Goal: Task Accomplishment & Management: Manage account settings

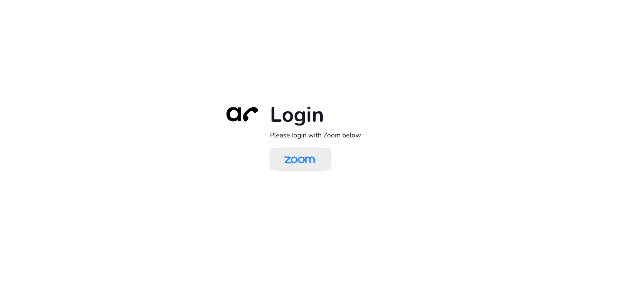
click at [283, 163] on img at bounding box center [299, 159] width 44 height 21
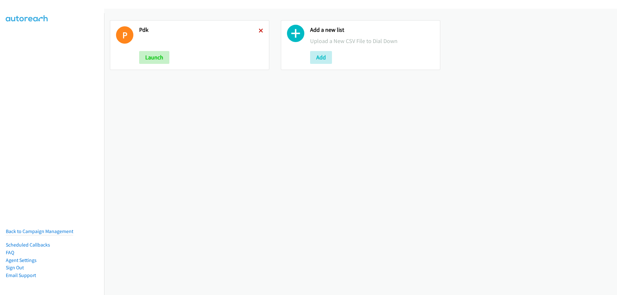
click at [259, 31] on icon at bounding box center [261, 31] width 5 height 5
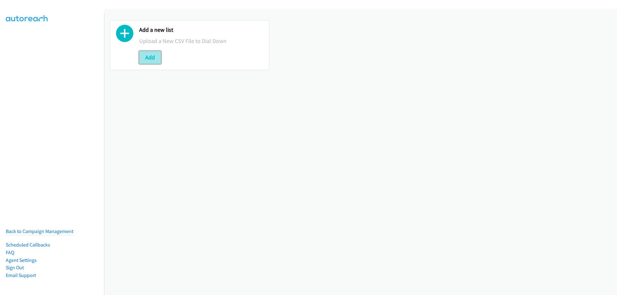
click at [148, 58] on button "Add" at bounding box center [150, 57] width 22 height 13
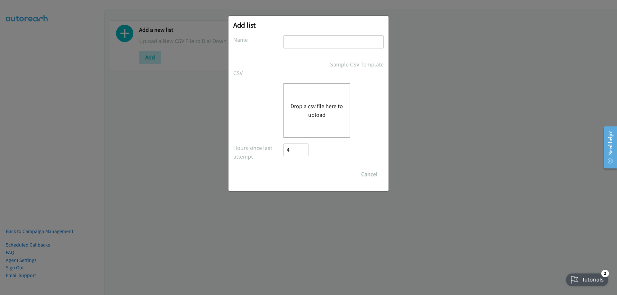
click at [331, 115] on button "Drop a csv file here to upload" at bounding box center [317, 110] width 53 height 17
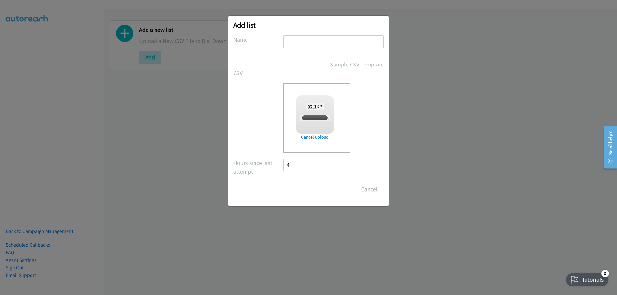
click at [297, 44] on input "text" at bounding box center [334, 41] width 100 height 13
checkbox input "true"
type input "PDK"
click at [297, 193] on input "Save List" at bounding box center [301, 189] width 34 height 13
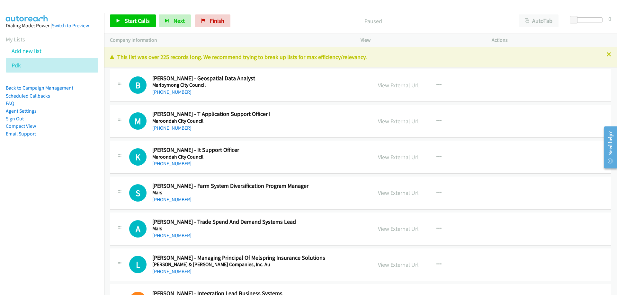
scroll to position [32, 0]
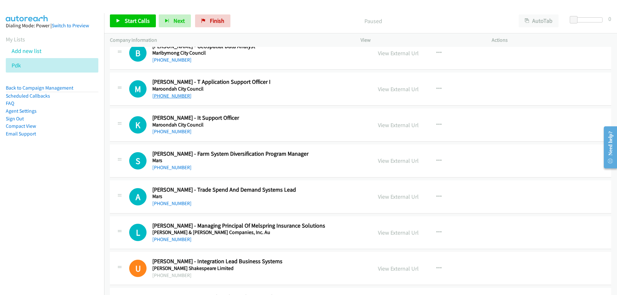
click at [175, 96] on link "+61 468 457 321" at bounding box center [171, 96] width 39 height 6
click at [391, 87] on link "View External Url" at bounding box center [398, 89] width 41 height 7
click at [436, 84] on button "button" at bounding box center [438, 89] width 17 height 13
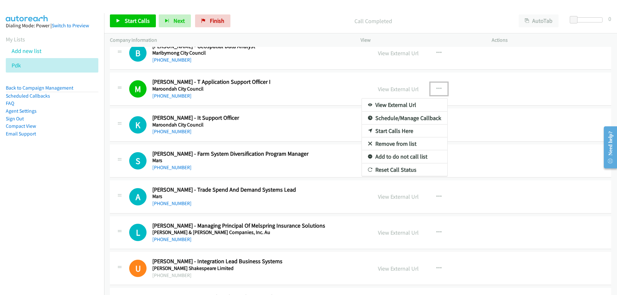
click at [241, 112] on div at bounding box center [308, 147] width 617 height 295
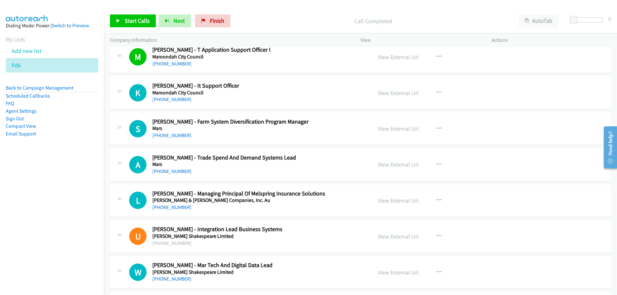
scroll to position [96, 0]
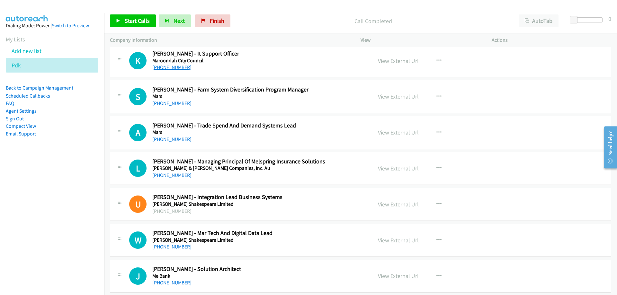
click at [177, 68] on link "+61 3 9298 4309" at bounding box center [171, 67] width 39 height 6
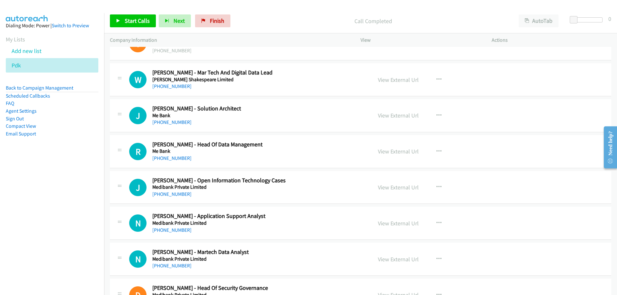
scroll to position [289, 0]
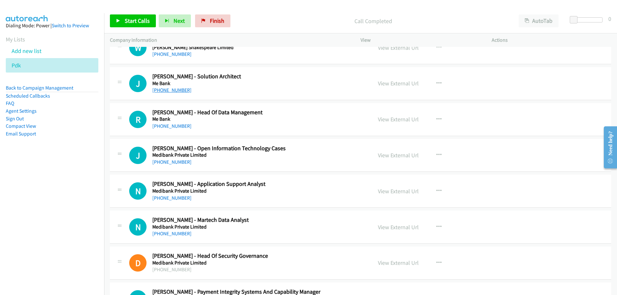
click at [174, 91] on link "+61 407 903 572" at bounding box center [171, 90] width 39 height 6
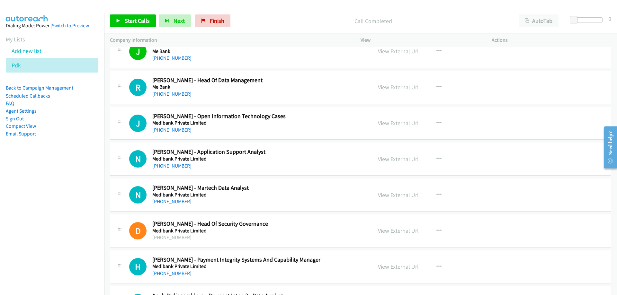
click at [179, 96] on link "+61 449 954 672" at bounding box center [171, 94] width 39 height 6
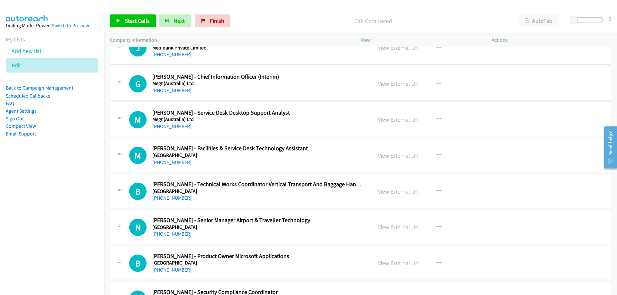
scroll to position [932, 0]
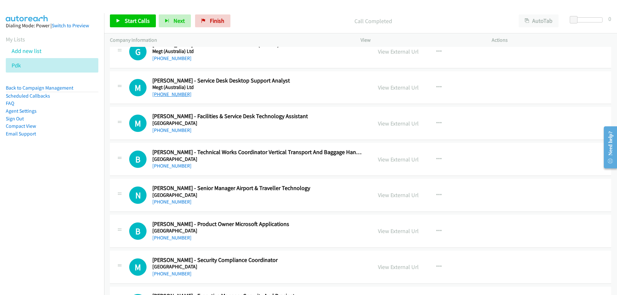
click at [175, 95] on link "+61 3 9871 5581" at bounding box center [171, 94] width 39 height 6
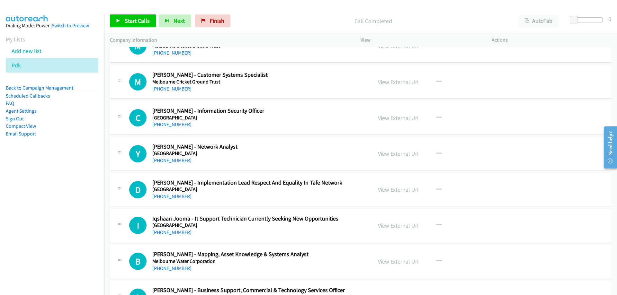
scroll to position [1222, 0]
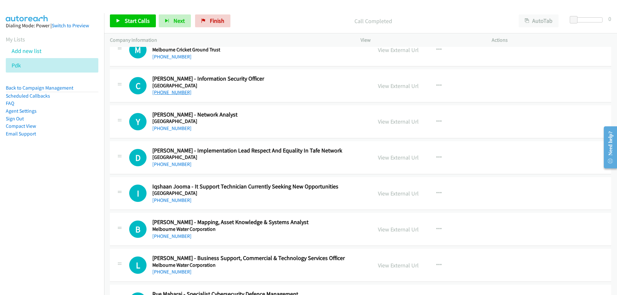
click at [176, 94] on link "+61 419 320 986" at bounding box center [171, 92] width 39 height 6
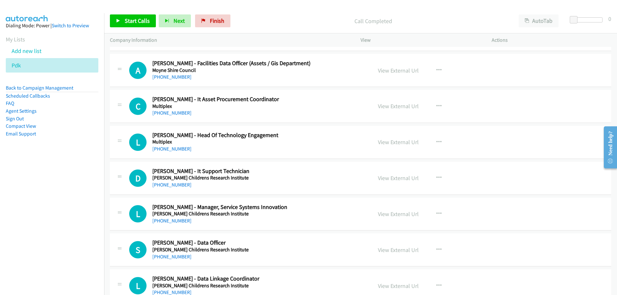
scroll to position [5079, 0]
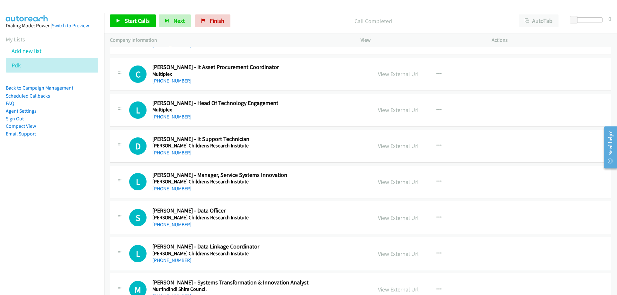
click at [173, 83] on link "+61 456 647 310" at bounding box center [171, 81] width 39 height 6
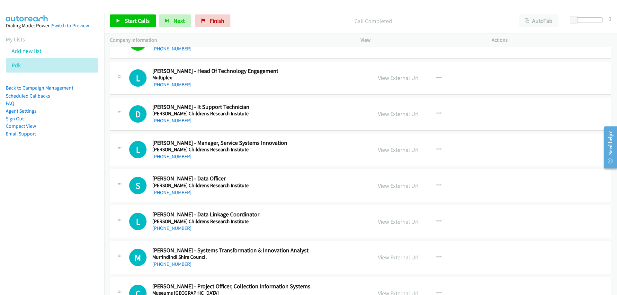
click at [177, 86] on link "+61 412 866 909" at bounding box center [171, 85] width 39 height 6
click at [434, 78] on button "button" at bounding box center [438, 78] width 17 height 13
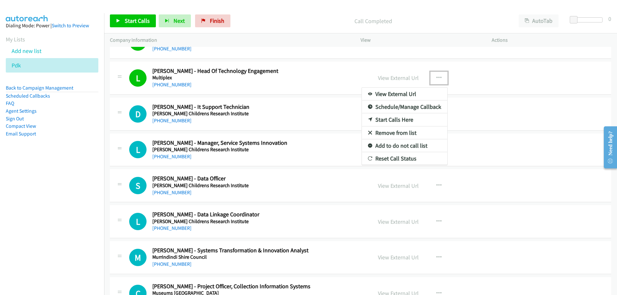
click at [434, 78] on div at bounding box center [308, 147] width 617 height 295
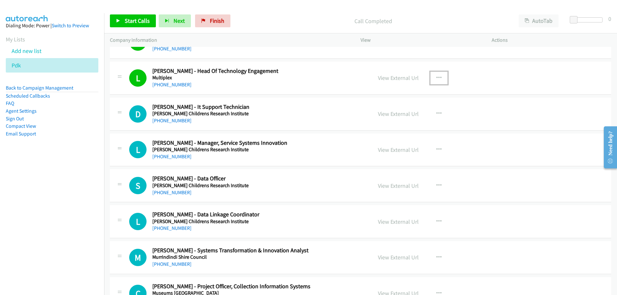
scroll to position [5144, 0]
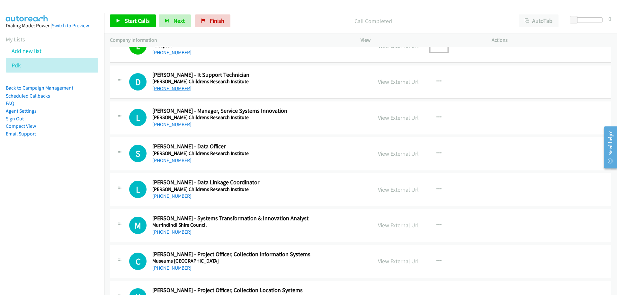
click at [178, 90] on link "+61 3 9936 6301" at bounding box center [171, 89] width 39 height 6
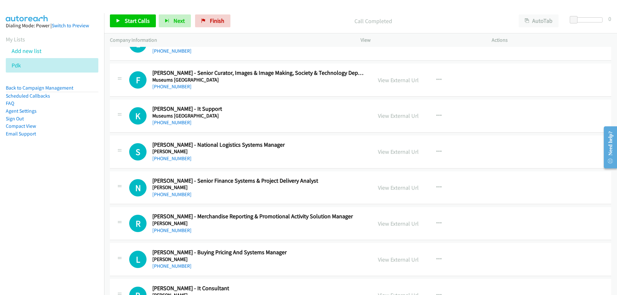
scroll to position [5465, 0]
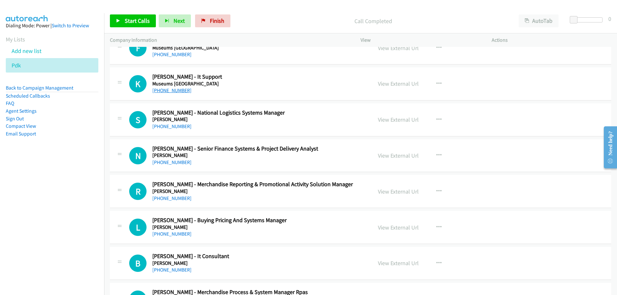
click at [172, 91] on link "+61 466 472 334" at bounding box center [171, 90] width 39 height 6
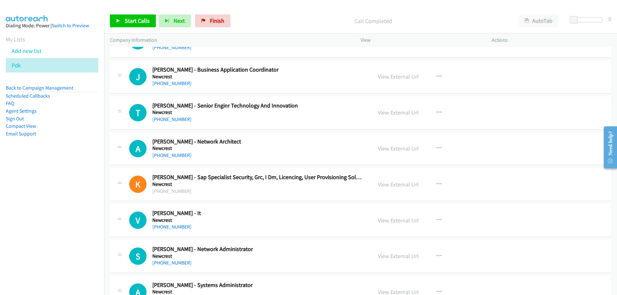
scroll to position [6655, 0]
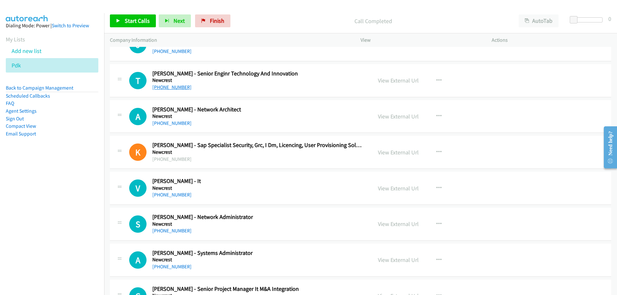
click at [175, 87] on link "+61 401 847 822" at bounding box center [171, 87] width 39 height 6
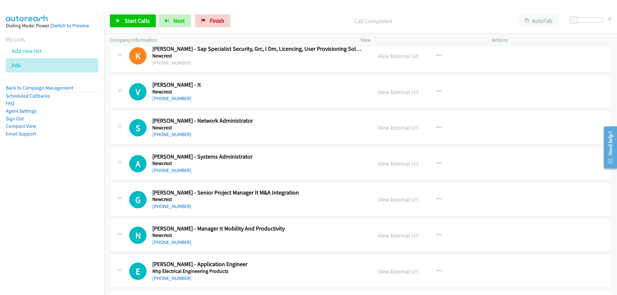
scroll to position [6783, 0]
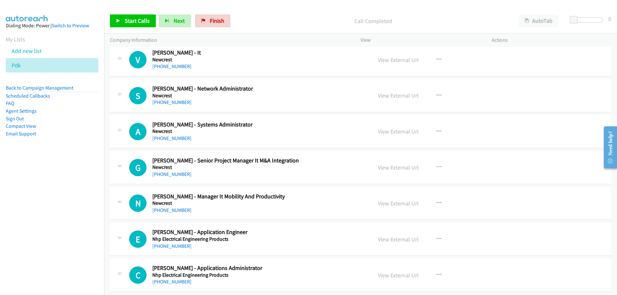
click at [162, 62] on h5 "Newcrest" at bounding box center [258, 60] width 212 height 6
click at [163, 64] on link "+61 438 782 988" at bounding box center [171, 66] width 39 height 6
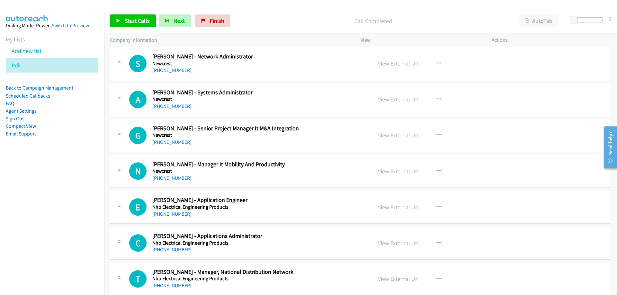
scroll to position [6848, 0]
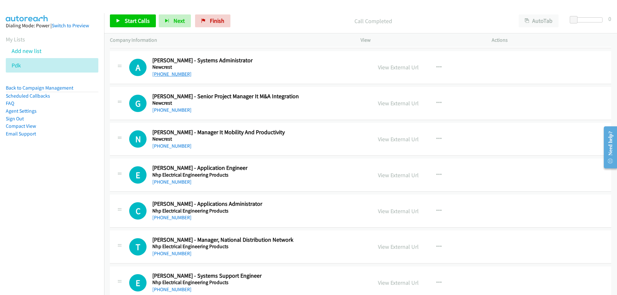
click at [176, 77] on div "+61 435 186 104" at bounding box center [258, 74] width 212 height 8
click at [176, 76] on link "+61 435 186 104" at bounding box center [171, 74] width 39 height 6
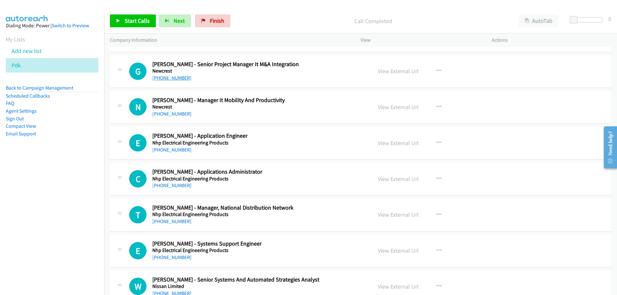
click at [169, 81] on link "+61 3 9626 0261" at bounding box center [171, 78] width 39 height 6
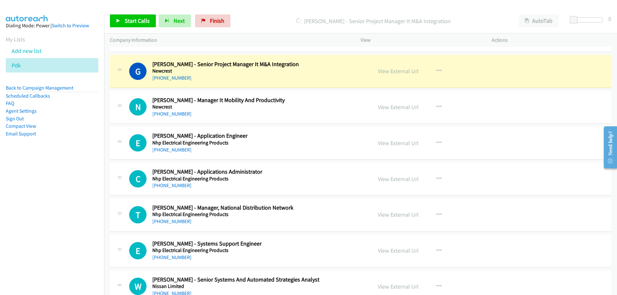
scroll to position [6912, 0]
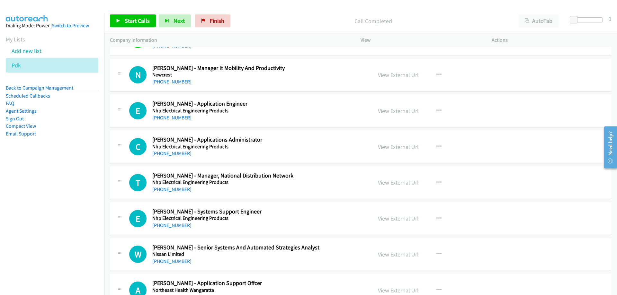
click at [173, 83] on link "+61 407 036 283" at bounding box center [171, 82] width 39 height 6
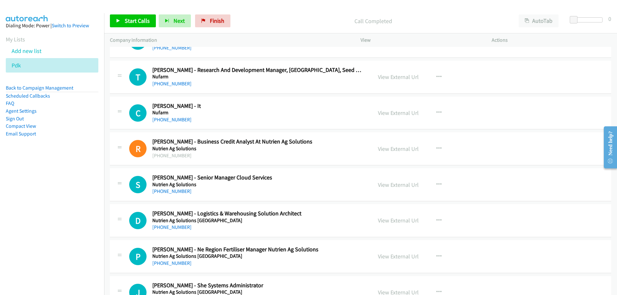
scroll to position [7266, 0]
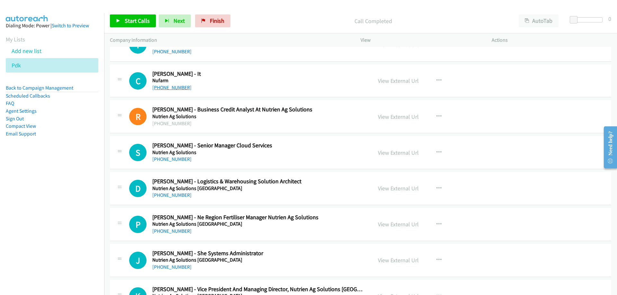
click at [176, 88] on link "+61 422 008 583" at bounding box center [171, 88] width 39 height 6
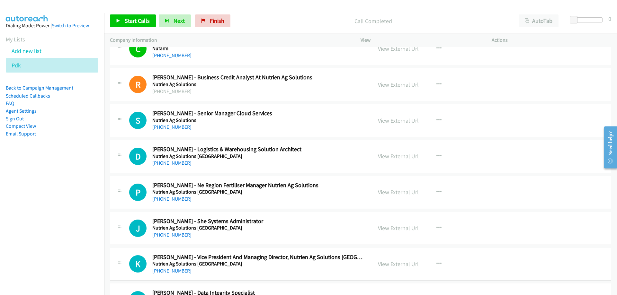
scroll to position [7330, 0]
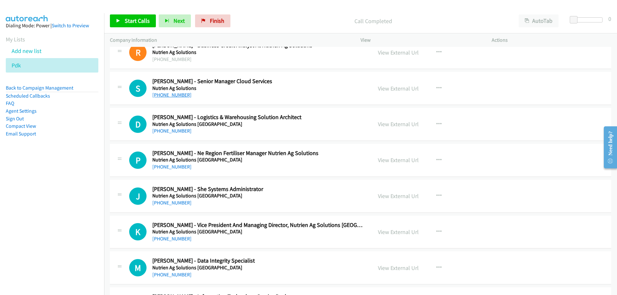
click at [175, 96] on link "+61 450 950 798" at bounding box center [171, 95] width 39 height 6
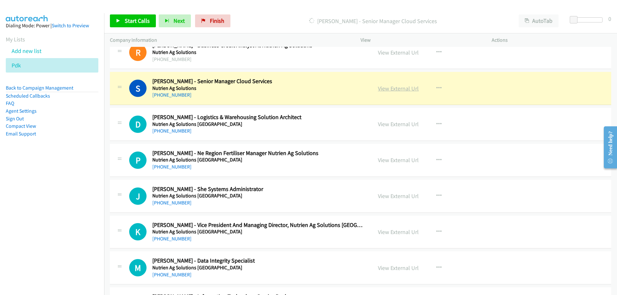
click at [388, 89] on link "View External Url" at bounding box center [398, 88] width 41 height 7
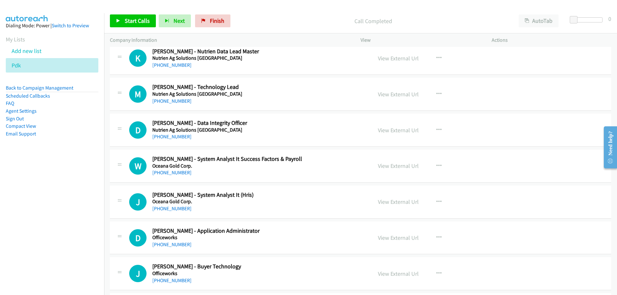
scroll to position [7716, 0]
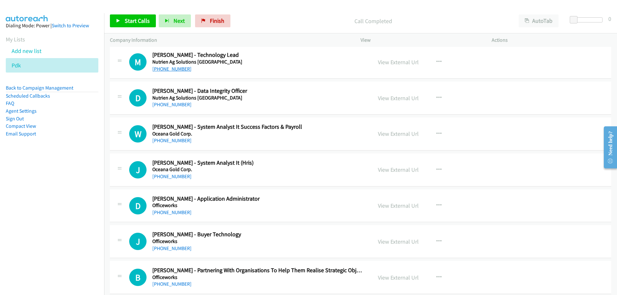
click at [170, 70] on link "+61 3 9209 2067" at bounding box center [171, 69] width 39 height 6
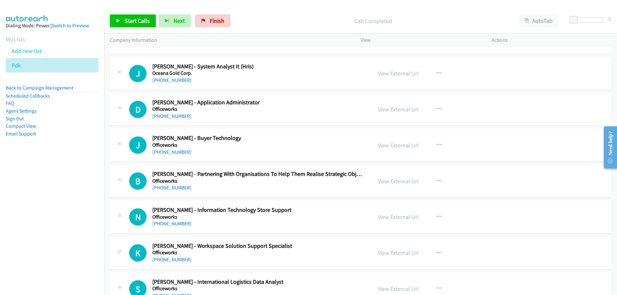
scroll to position [7844, 0]
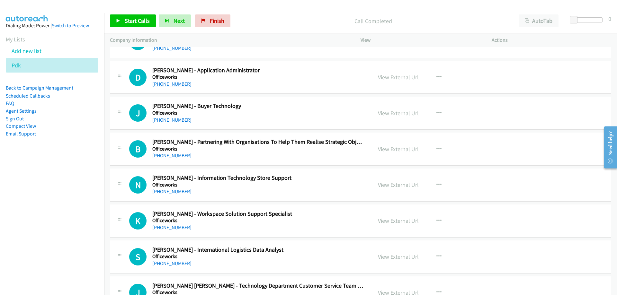
click at [162, 83] on link "+61 405 699 247" at bounding box center [171, 84] width 39 height 6
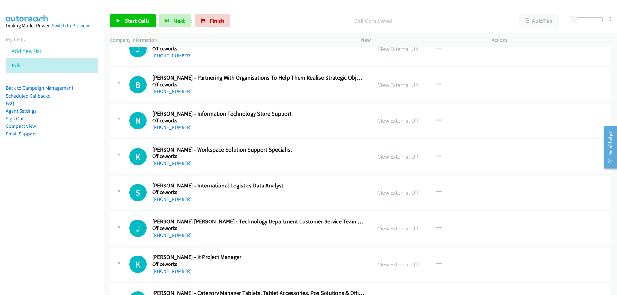
scroll to position [7941, 0]
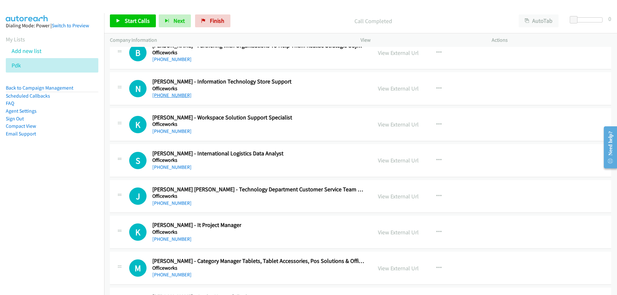
click at [159, 94] on link "+61 3 8575 1076" at bounding box center [171, 95] width 39 height 6
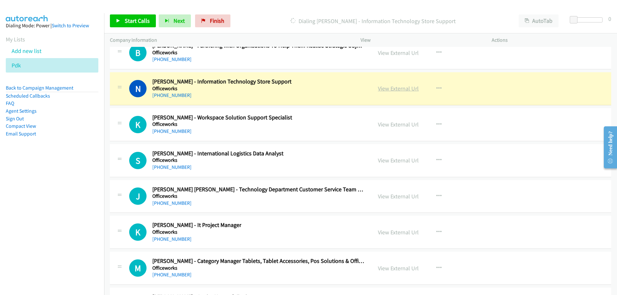
click at [383, 86] on link "View External Url" at bounding box center [398, 88] width 41 height 7
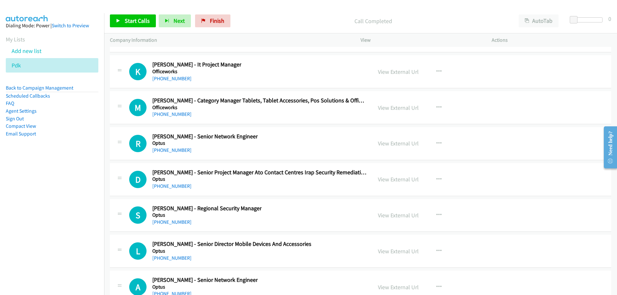
scroll to position [8069, 0]
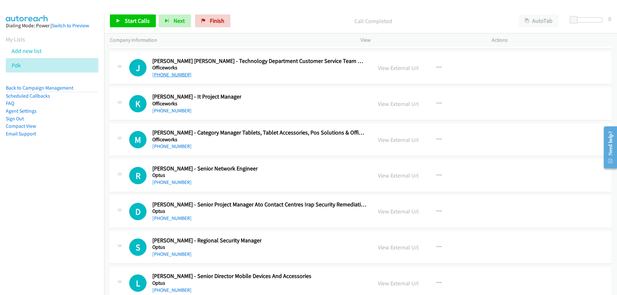
click at [177, 77] on link "+61 430 311 990" at bounding box center [171, 75] width 39 height 6
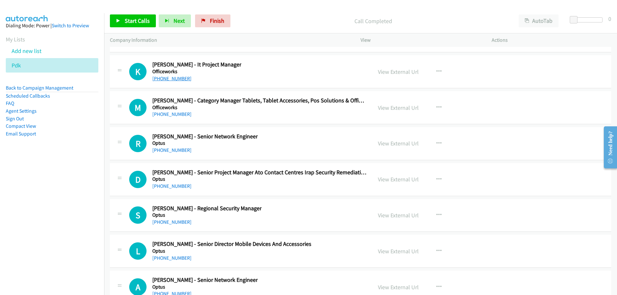
click at [173, 77] on link "+61 417 155 982" at bounding box center [171, 79] width 39 height 6
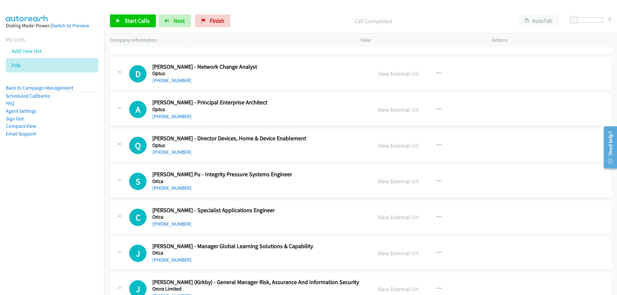
scroll to position [8455, 0]
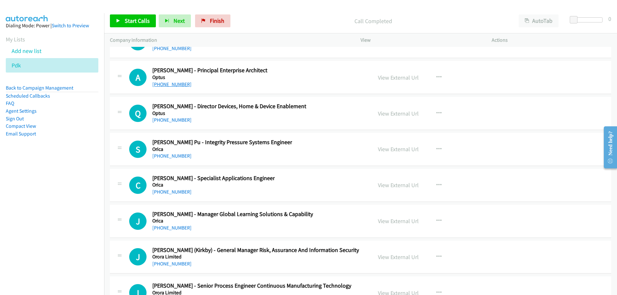
click at [175, 86] on link "+61 434 361 289" at bounding box center [171, 84] width 39 height 6
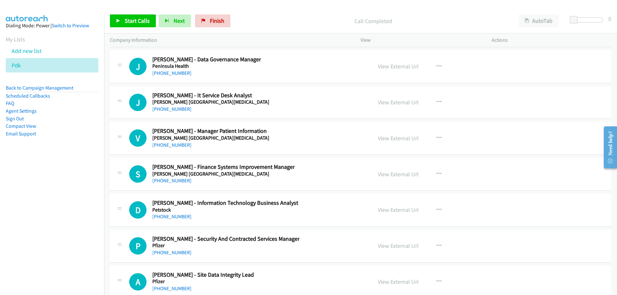
scroll to position [9002, 0]
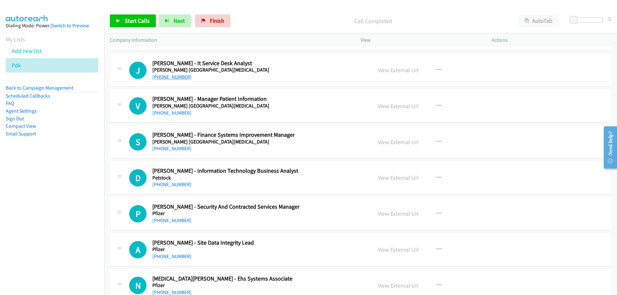
click at [181, 76] on link "+61 3 8559 6402" at bounding box center [171, 77] width 39 height 6
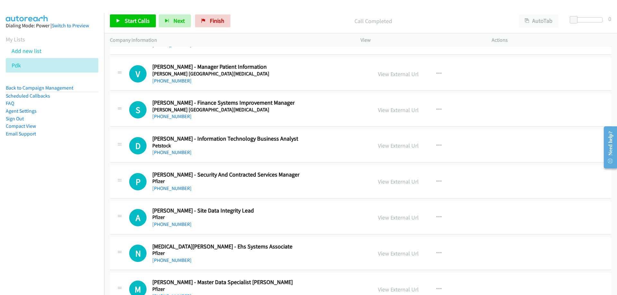
scroll to position [9098, 0]
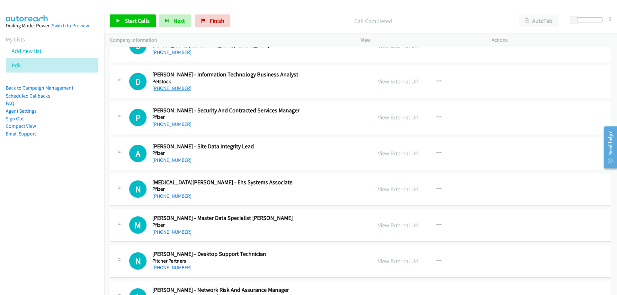
click at [184, 91] on link "+61 3 5333 4704" at bounding box center [171, 88] width 39 height 6
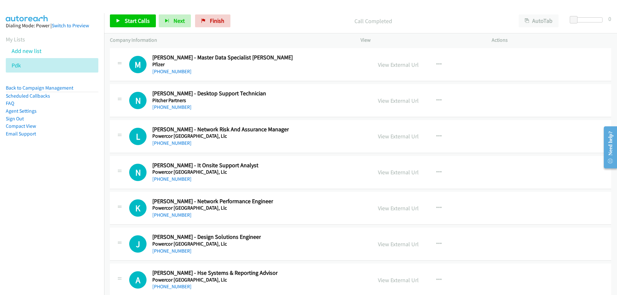
scroll to position [9291, 0]
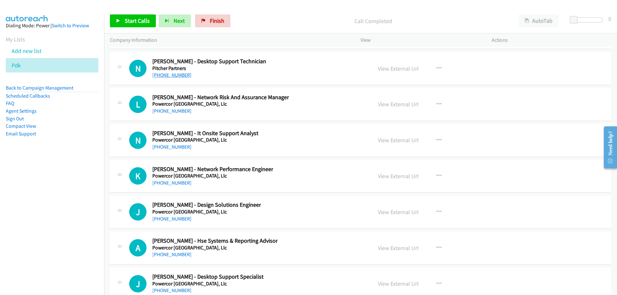
click at [182, 77] on link "+61 3 8612 9693" at bounding box center [171, 75] width 39 height 6
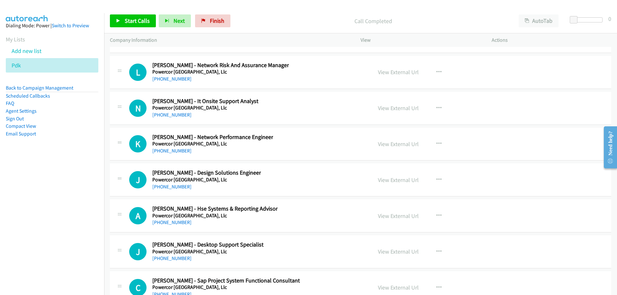
scroll to position [9355, 0]
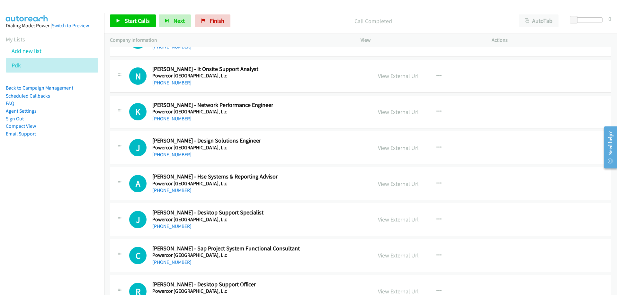
click at [178, 84] on link "+61 3 8846 9477" at bounding box center [171, 83] width 39 height 6
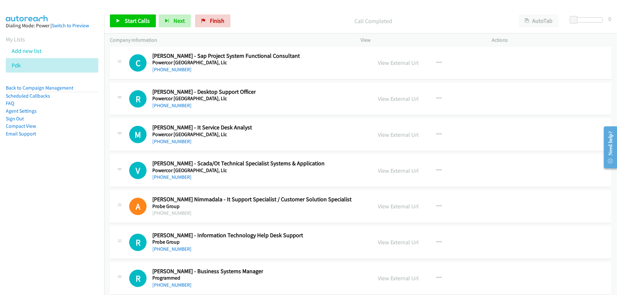
scroll to position [9580, 0]
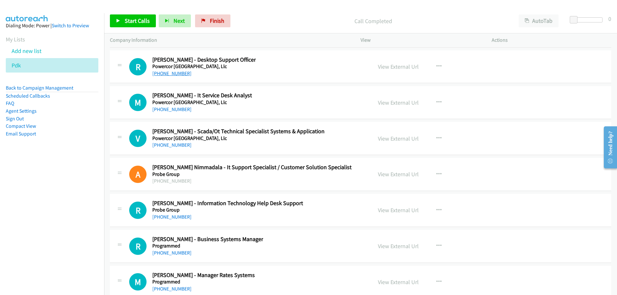
click at [173, 75] on link "+61 498 014 061" at bounding box center [171, 73] width 39 height 6
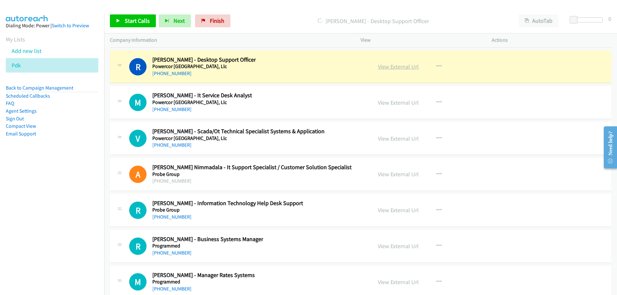
click at [397, 66] on link "View External Url" at bounding box center [398, 66] width 41 height 7
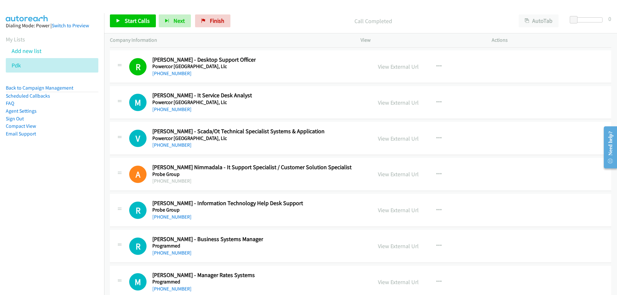
scroll to position [9612, 0]
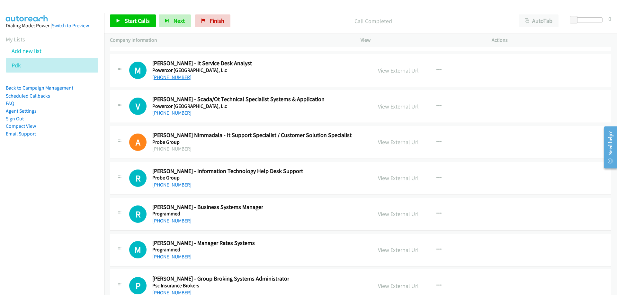
click at [185, 75] on link "+61 3 9683 4467" at bounding box center [171, 77] width 39 height 6
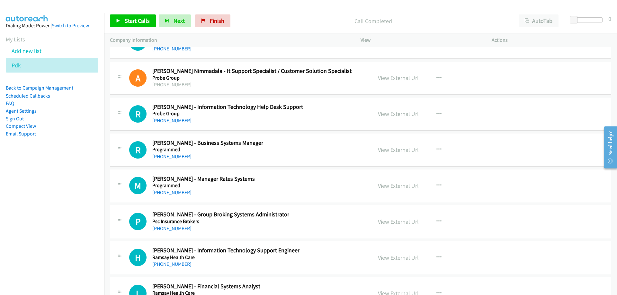
scroll to position [9709, 0]
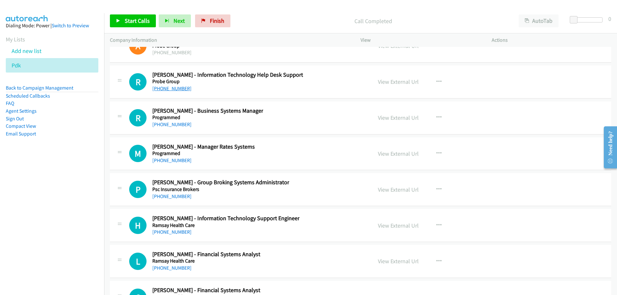
click at [173, 91] on link "+61 413 639 663" at bounding box center [171, 89] width 39 height 6
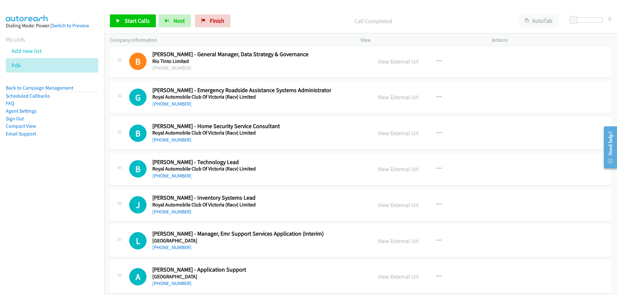
scroll to position [10480, 0]
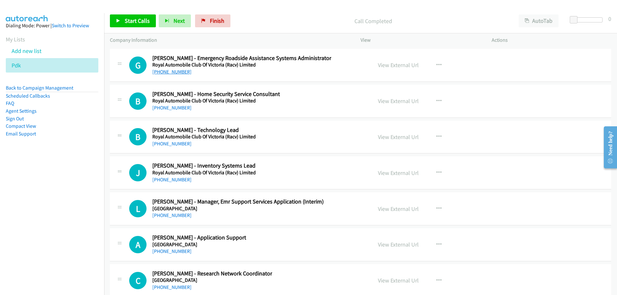
click at [172, 69] on link "+61 401 743 031" at bounding box center [171, 72] width 39 height 6
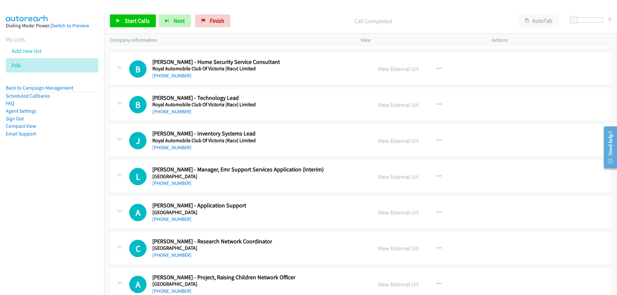
scroll to position [10545, 0]
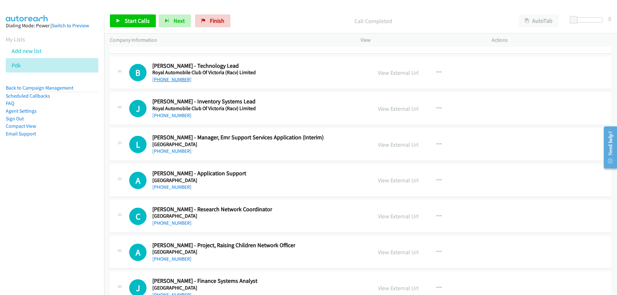
click at [177, 82] on link "+61 3 9790 2580" at bounding box center [171, 80] width 39 height 6
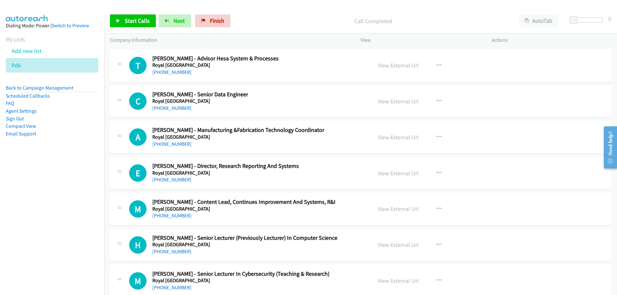
scroll to position [11123, 0]
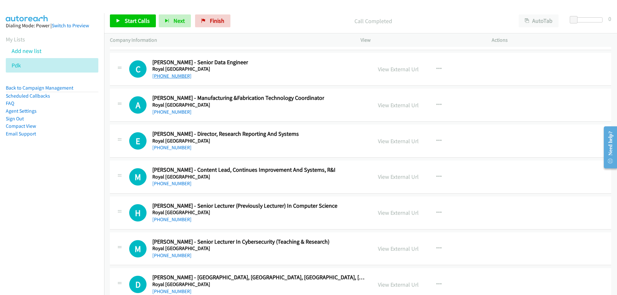
click at [180, 76] on link "+61 3 9925 1804" at bounding box center [171, 76] width 39 height 6
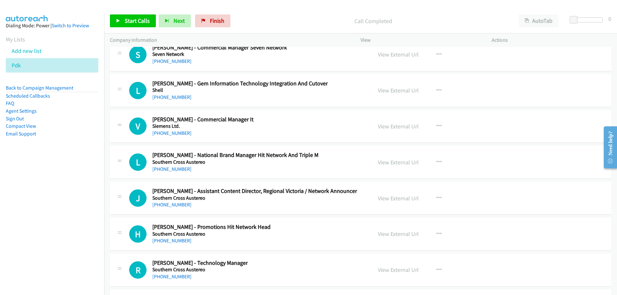
scroll to position [12249, 0]
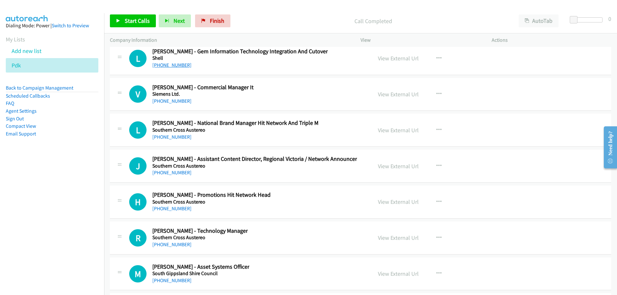
click at [173, 66] on link "+61 487 347 496" at bounding box center [171, 65] width 39 height 6
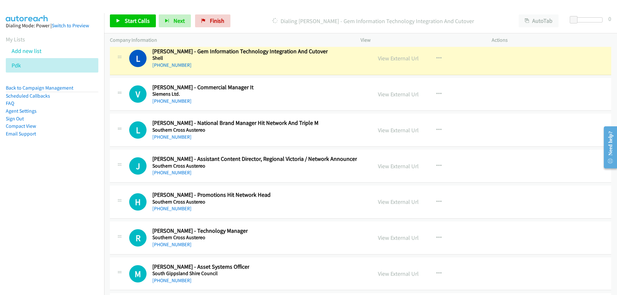
scroll to position [12281, 0]
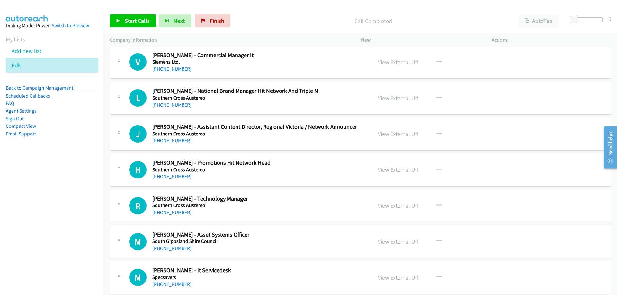
click at [179, 68] on link "+61 447 784 865" at bounding box center [171, 69] width 39 height 6
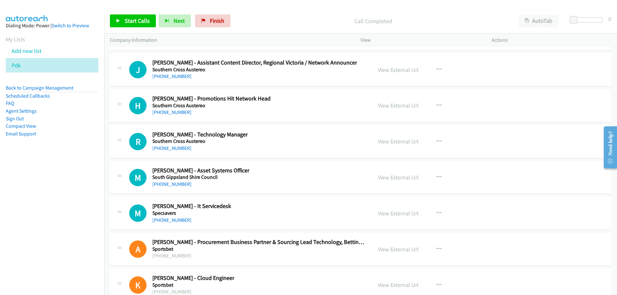
scroll to position [12409, 0]
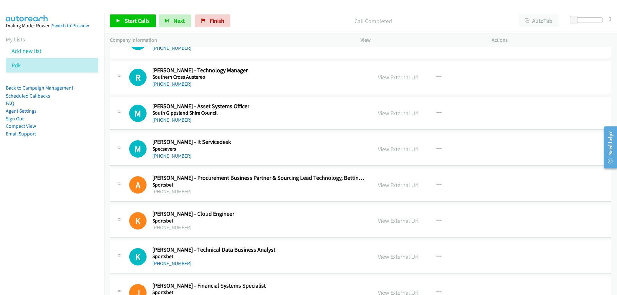
click at [159, 82] on link "+61 3 9252 1133" at bounding box center [171, 84] width 39 height 6
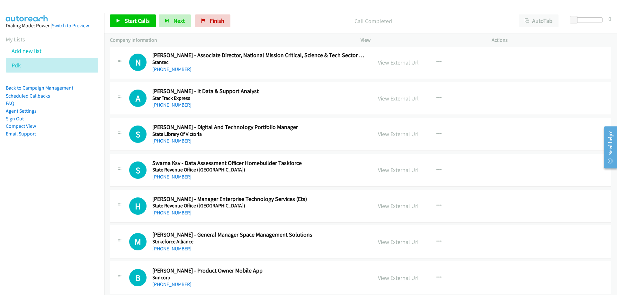
scroll to position [12901, 0]
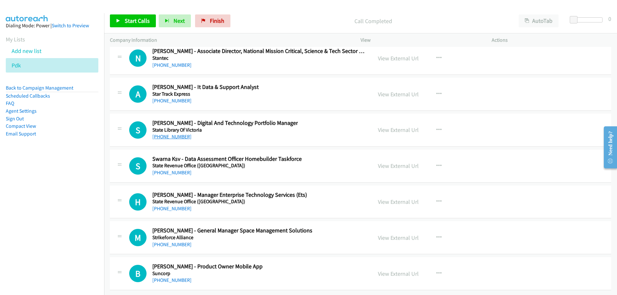
click at [173, 134] on link "+61 407 550 348" at bounding box center [171, 137] width 39 height 6
click at [176, 206] on link "+61 418 580 111" at bounding box center [171, 209] width 39 height 6
click at [25, 66] on icon at bounding box center [24, 66] width 5 height 5
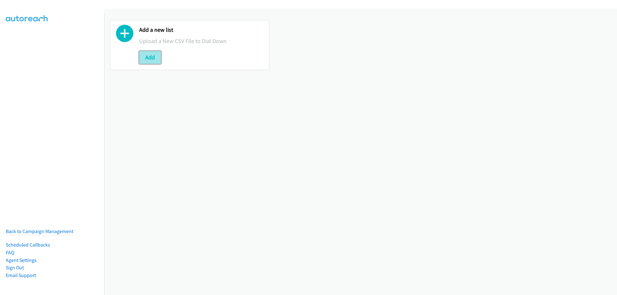
click at [143, 58] on button "Add" at bounding box center [150, 57] width 22 height 13
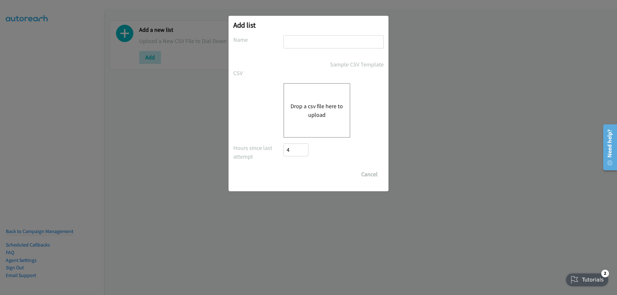
click at [323, 95] on div "Drop a csv file here to upload" at bounding box center [317, 110] width 67 height 55
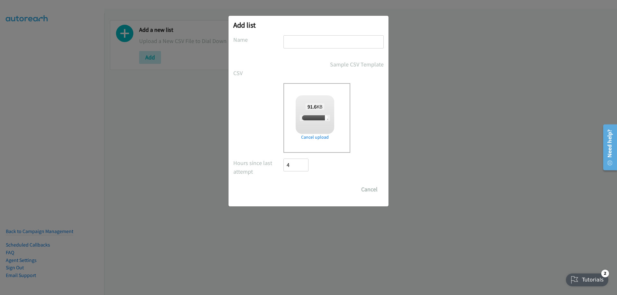
click at [321, 43] on input "text" at bounding box center [334, 41] width 100 height 13
checkbox input "true"
type input "PDK"
click at [303, 193] on input "Save List" at bounding box center [301, 189] width 34 height 13
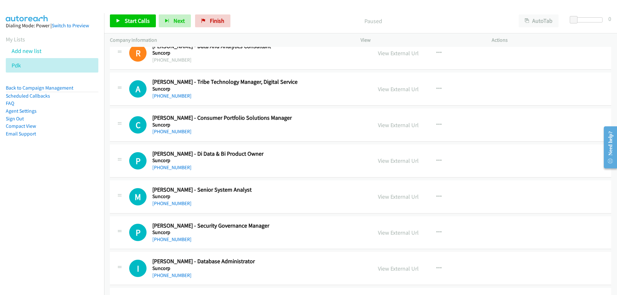
scroll to position [64, 0]
